Goal: Information Seeking & Learning: Check status

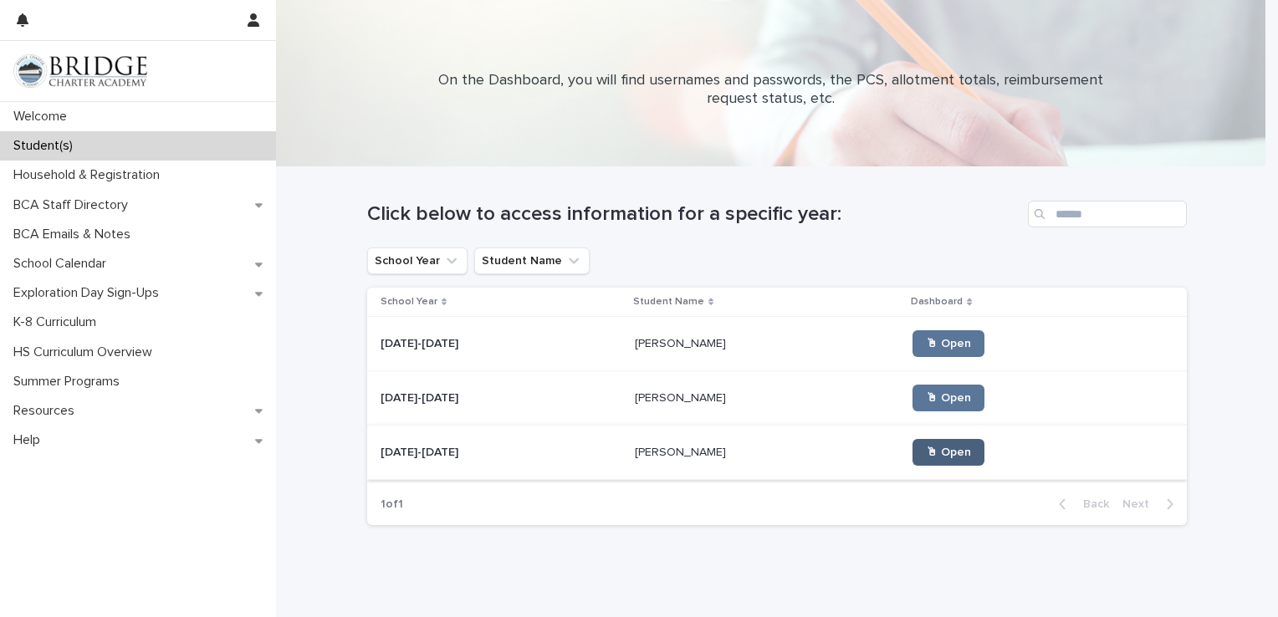
click at [926, 451] on span "🖱 Open" at bounding box center [948, 452] width 45 height 12
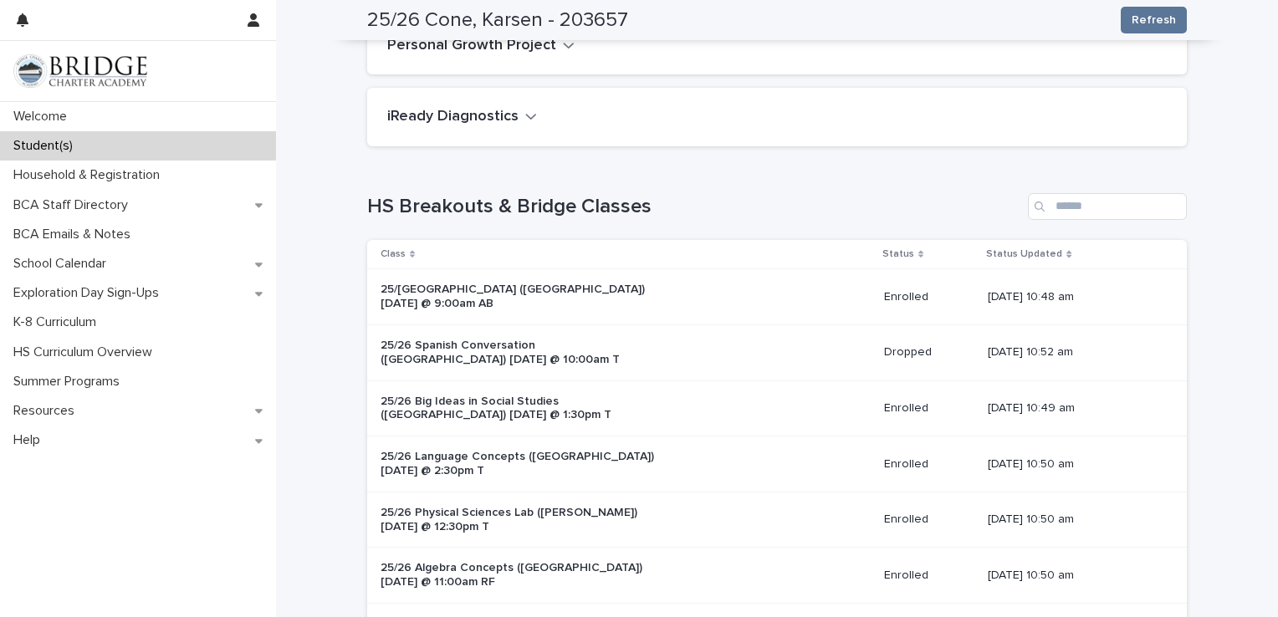
scroll to position [662, 0]
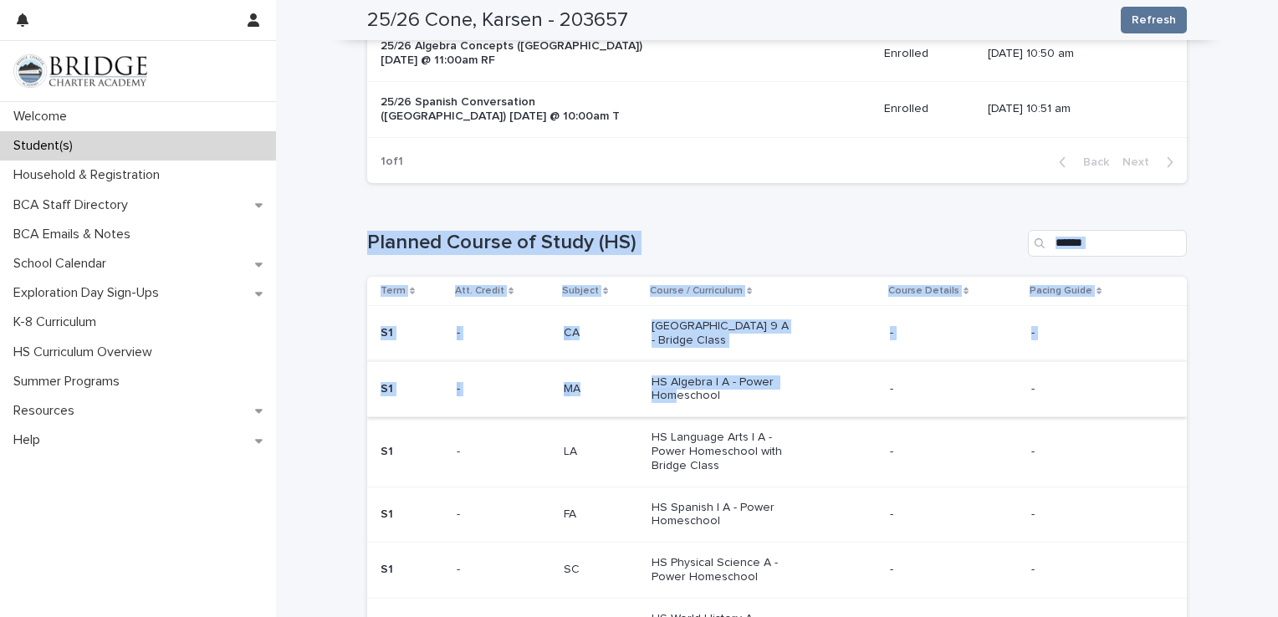
drag, startPoint x: 321, startPoint y: 202, endPoint x: 667, endPoint y: 392, distance: 394.7
click at [667, 392] on div "**********" at bounding box center [777, 554] width 1002 height 2429
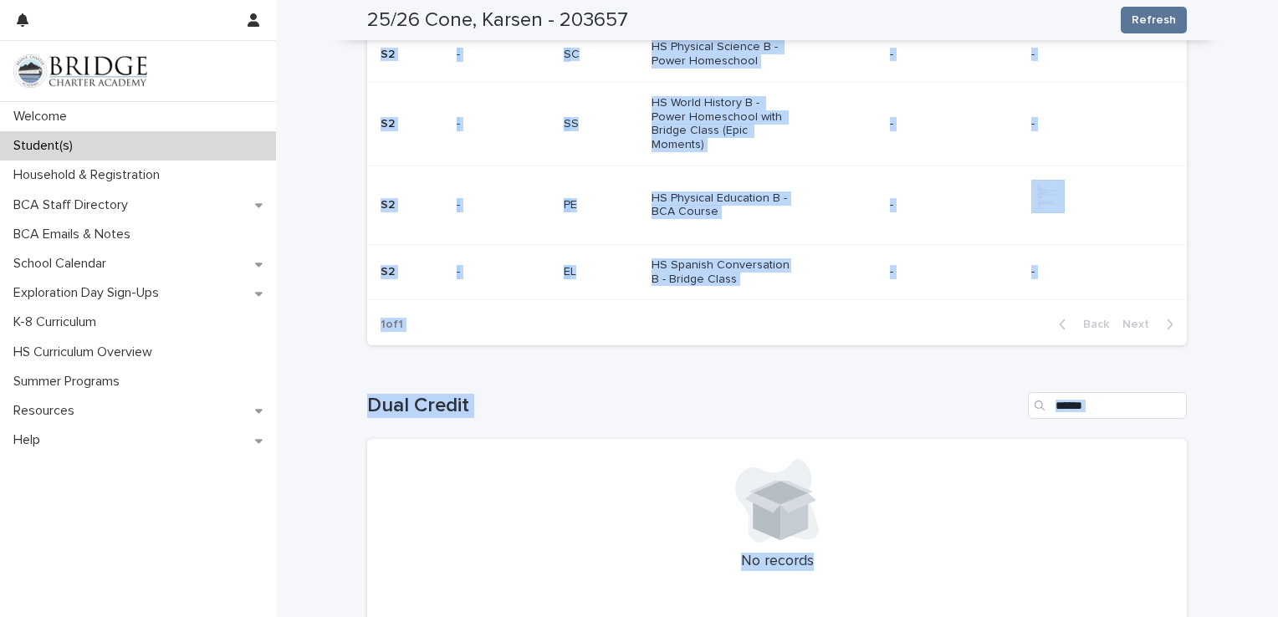
drag, startPoint x: 899, startPoint y: 426, endPoint x: 915, endPoint y: 644, distance: 218.0
click at [915, 616] on html "Welcome Student(s) Household & Registration BCA Staff Directory BCA Emails & No…" at bounding box center [639, 308] width 1278 height 617
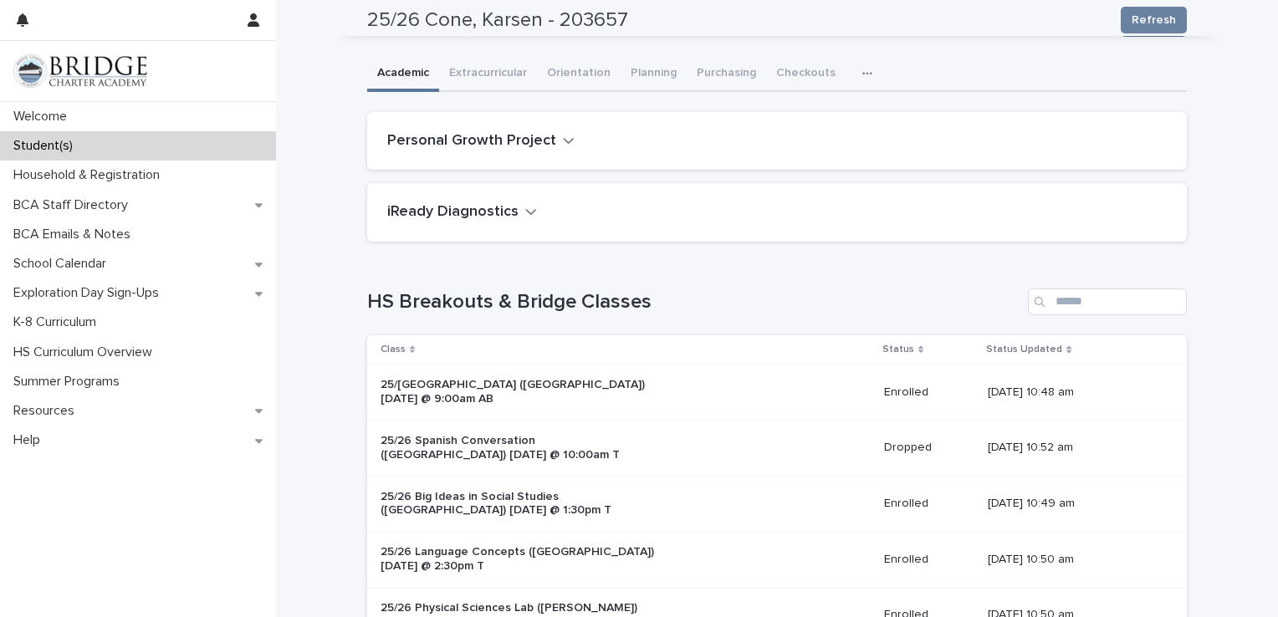
scroll to position [0, 0]
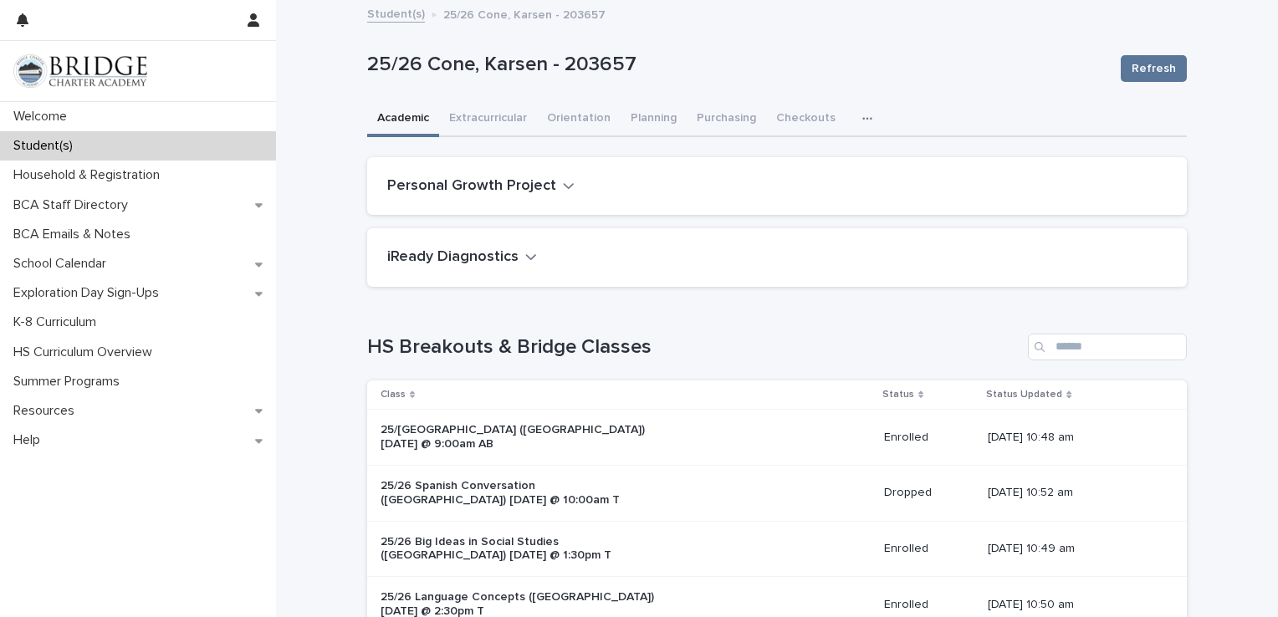
click at [386, 13] on link "Student(s)" at bounding box center [396, 12] width 58 height 19
